Goal: Navigation & Orientation: Find specific page/section

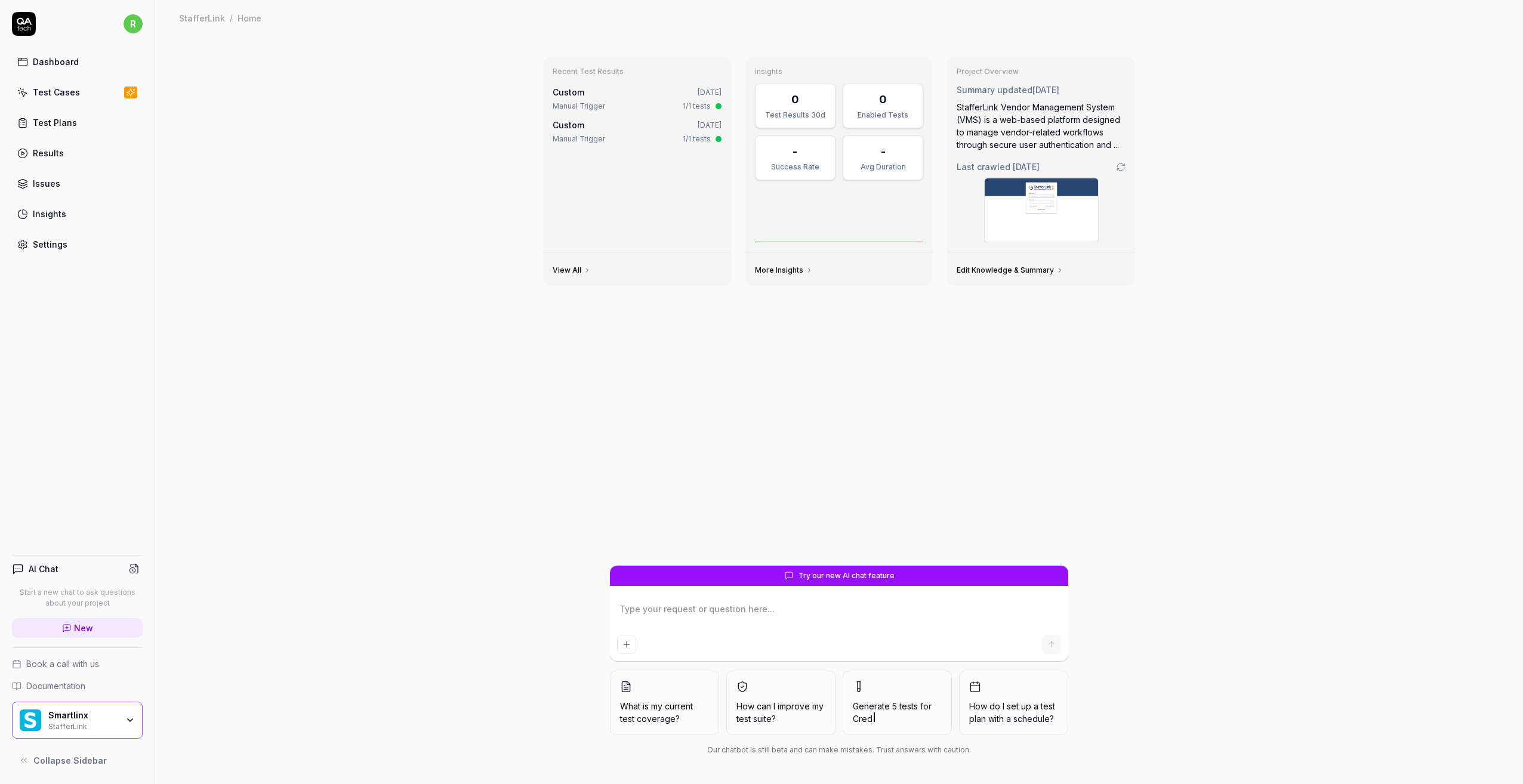
type textarea "*"
click at [51, 60] on div "Dashboard" at bounding box center [56, 62] width 46 height 12
click at [90, 732] on div "Smartlinx StafferLink" at bounding box center [77, 720] width 131 height 37
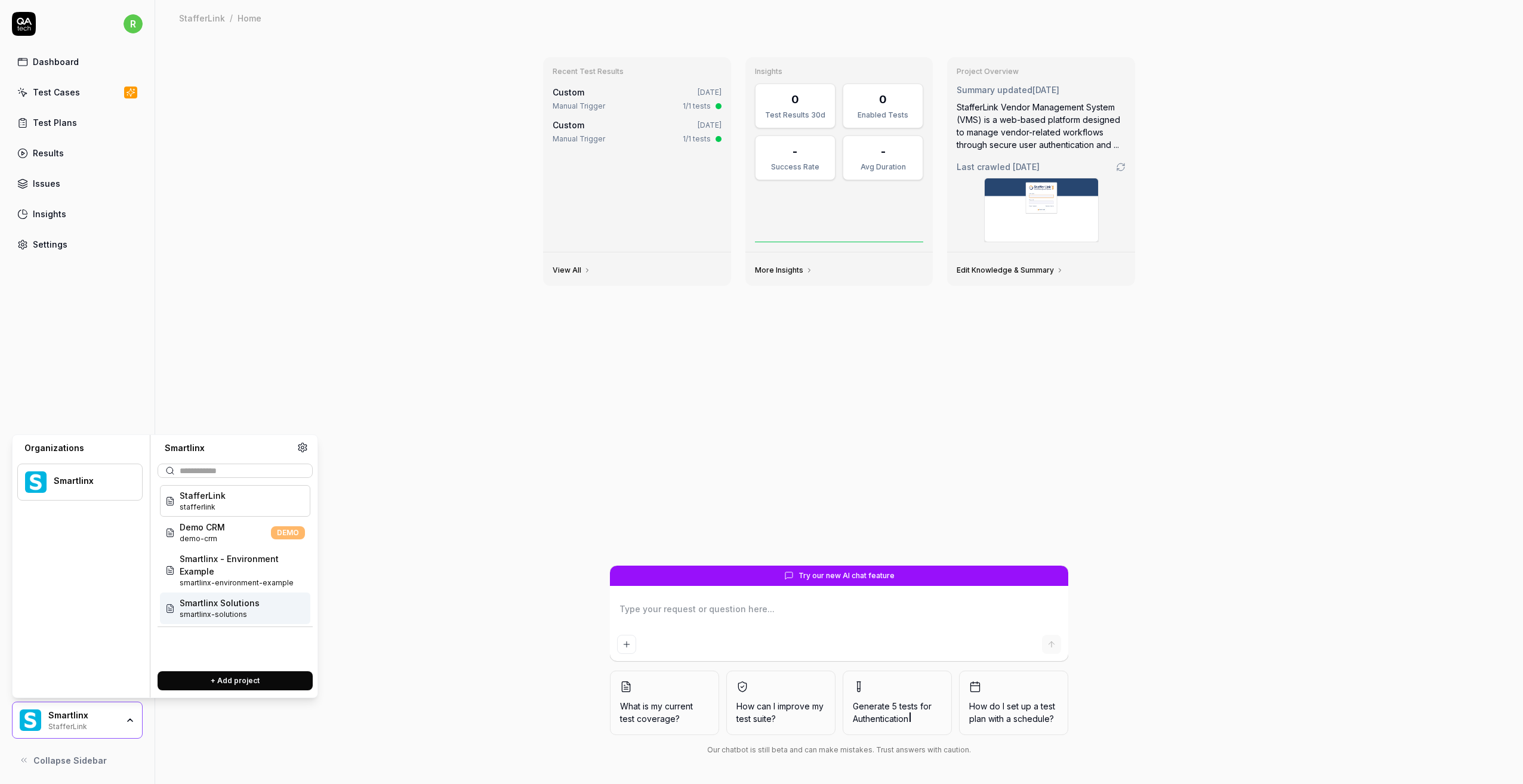
click at [232, 609] on span "Smartlinx Solutions" at bounding box center [220, 603] width 80 height 12
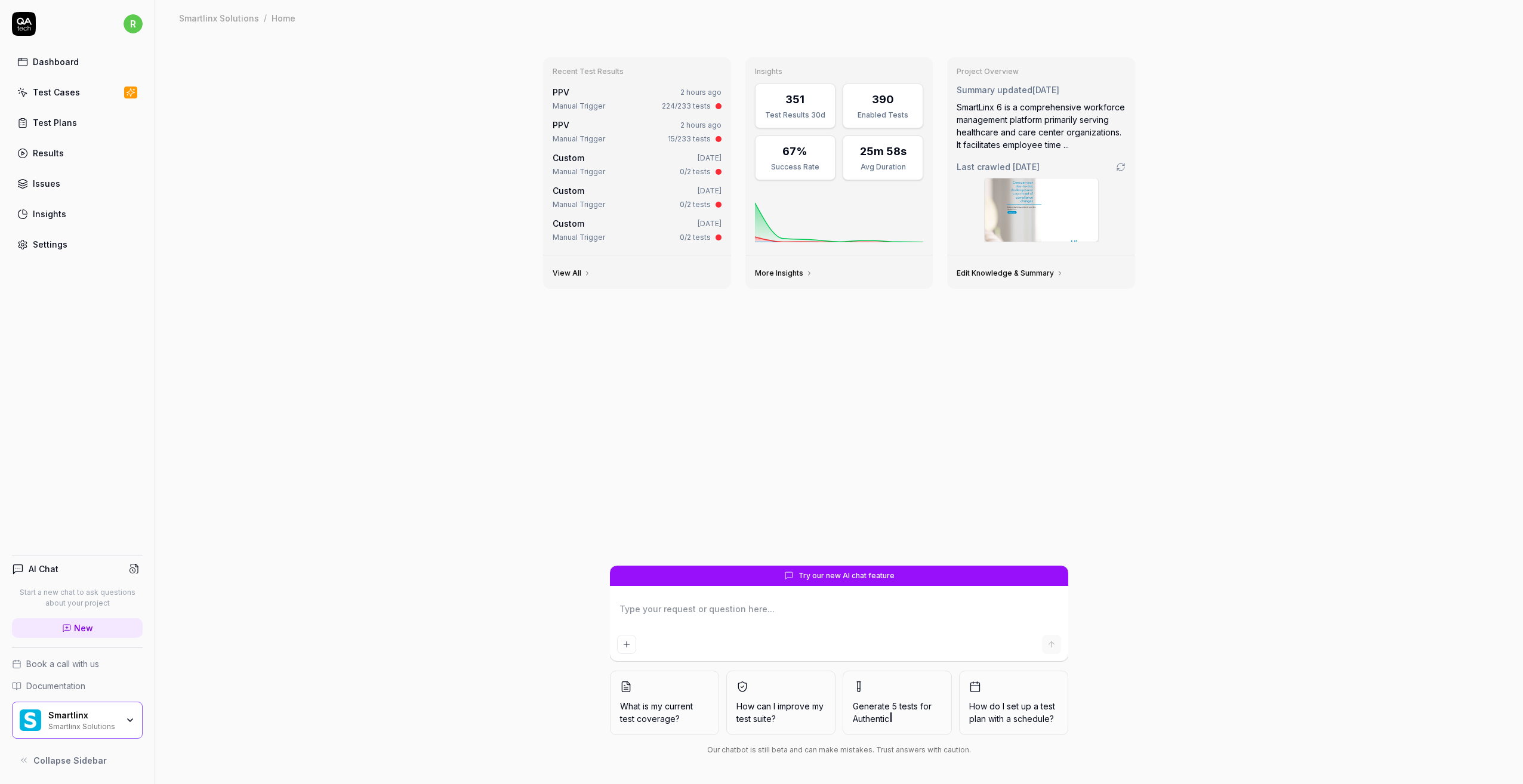
type textarea "*"
click at [38, 91] on div "Test Cases" at bounding box center [56, 92] width 47 height 12
